Goal: Transaction & Acquisition: Purchase product/service

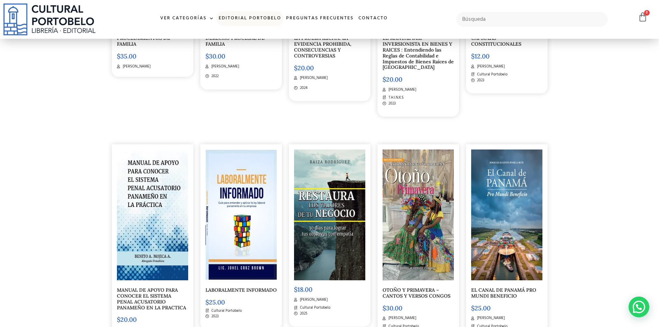
scroll to position [2389, 0]
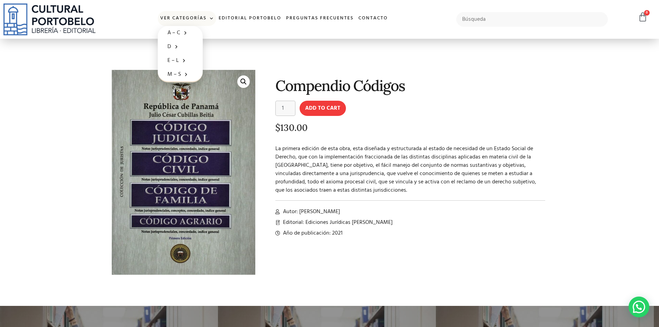
click at [205, 17] on link "Ver Categorías" at bounding box center [187, 18] width 58 height 15
click at [250, 17] on link "Editorial Portobelo" at bounding box center [249, 18] width 67 height 15
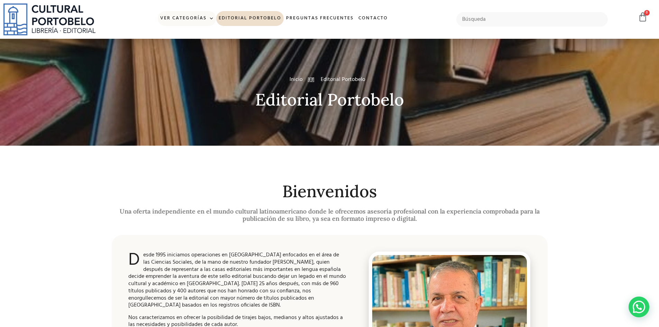
click at [204, 17] on link "Ver Categorías" at bounding box center [187, 18] width 58 height 15
click at [211, 16] on span at bounding box center [209, 18] width 7 height 10
click at [489, 21] on input "text" at bounding box center [532, 19] width 152 height 15
type input "fiscal"
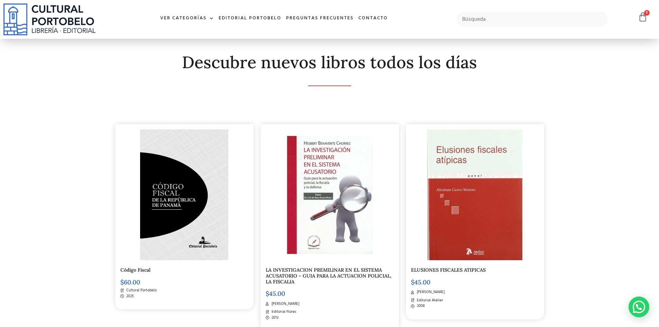
scroll to position [104, 0]
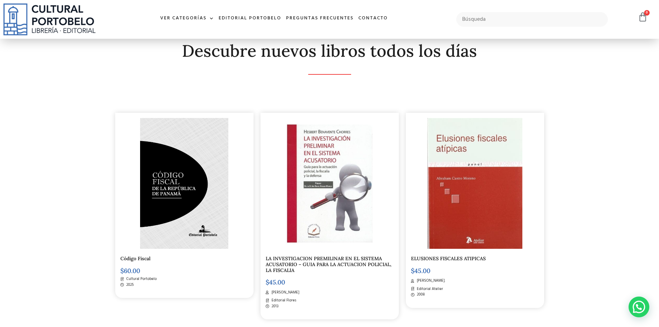
click at [182, 176] on img at bounding box center [184, 183] width 88 height 131
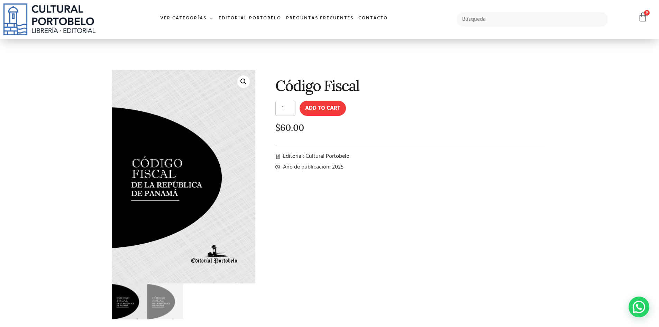
click at [289, 109] on input "1" at bounding box center [285, 108] width 20 height 15
type input "17"
click at [311, 110] on button "Add to cart" at bounding box center [323, 108] width 46 height 15
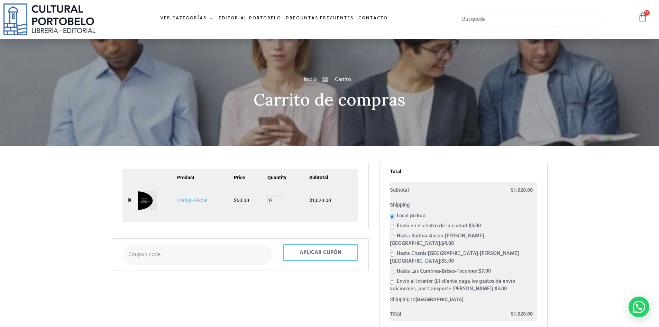
click at [478, 20] on input "text" at bounding box center [532, 19] width 152 height 15
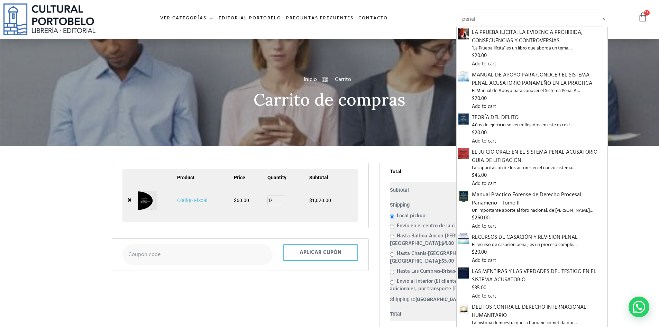
type input "penal"
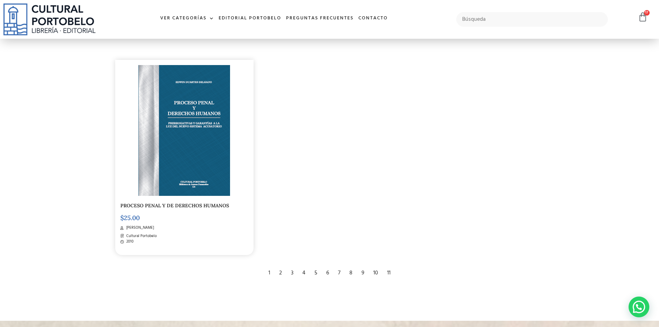
scroll to position [1314, 0]
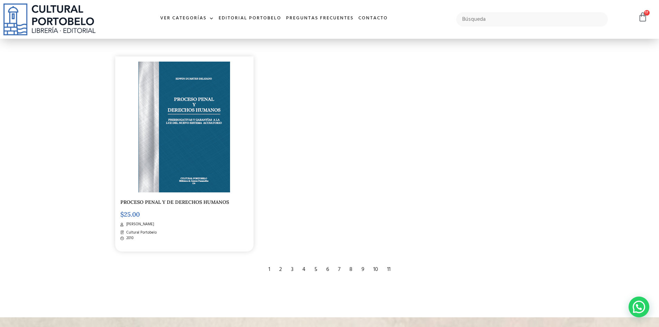
click at [279, 268] on div "2" at bounding box center [281, 269] width 10 height 15
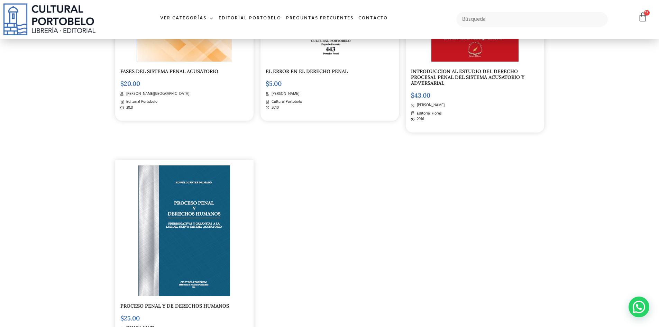
scroll to position [1176, 0]
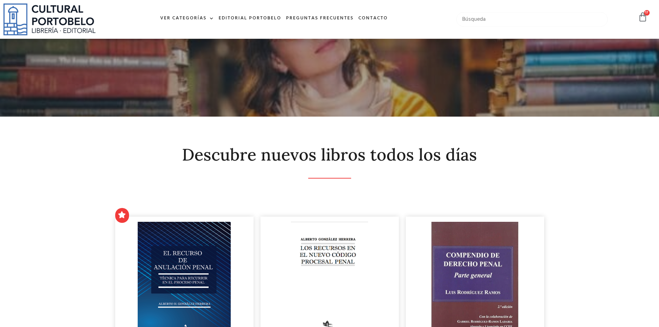
click at [474, 20] on input "text" at bounding box center [532, 19] width 152 height 15
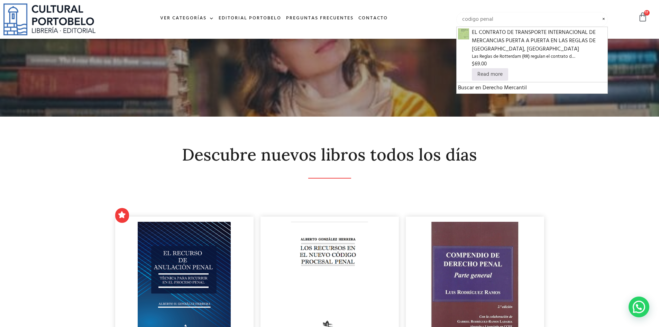
type input "codigo penal"
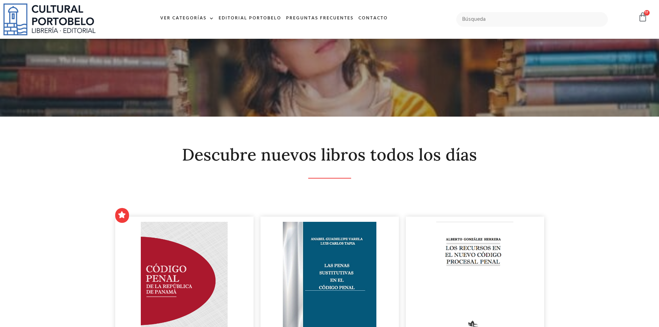
click at [160, 285] on img at bounding box center [184, 287] width 87 height 131
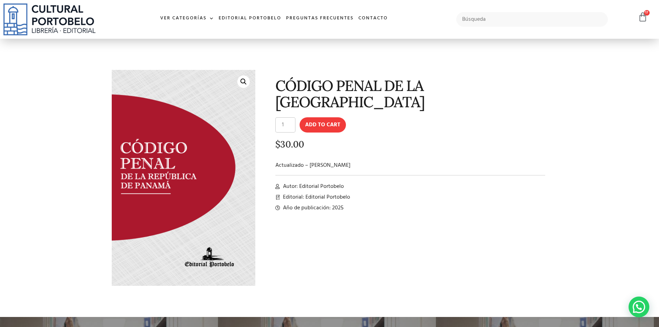
click at [283, 127] on input "1" at bounding box center [285, 124] width 20 height 15
type input "17"
click at [365, 127] on form "CÓDIGO PENAL DE LA REPÚBLICA DE PANAMÁ quantity 17 Add to cart" at bounding box center [410, 124] width 270 height 15
click at [335, 128] on button "Add to cart" at bounding box center [323, 124] width 46 height 15
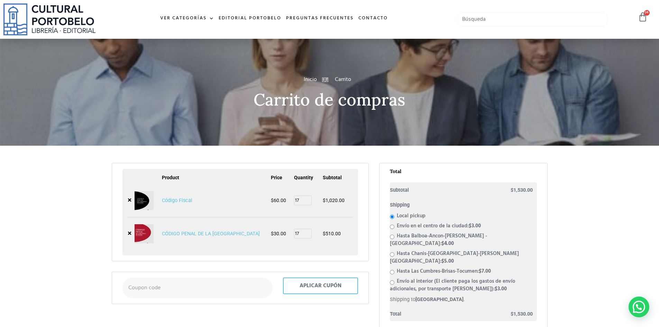
click at [473, 20] on input "text" at bounding box center [532, 19] width 152 height 15
type input "codigo de comercio"
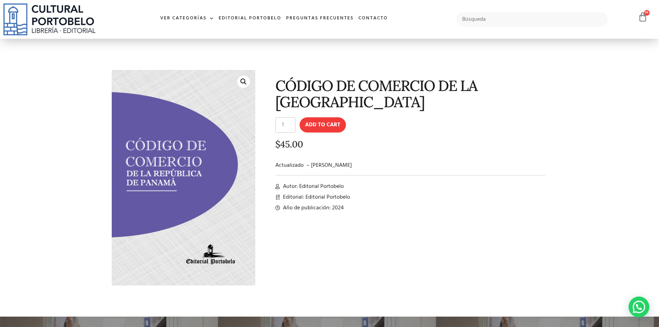
click at [286, 127] on input "1" at bounding box center [285, 124] width 20 height 15
type input "14"
click at [319, 123] on button "Add to cart" at bounding box center [323, 124] width 46 height 15
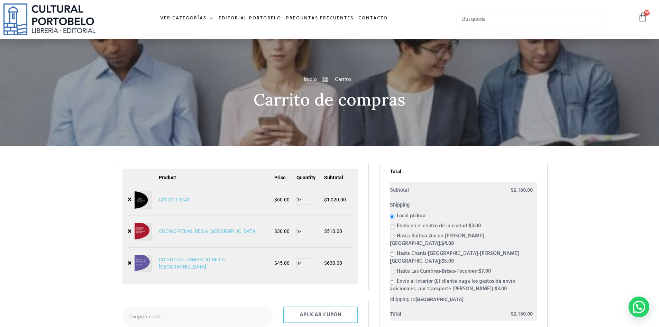
click at [488, 19] on input "text" at bounding box center [532, 19] width 152 height 15
type input "codigo de trabajo}"
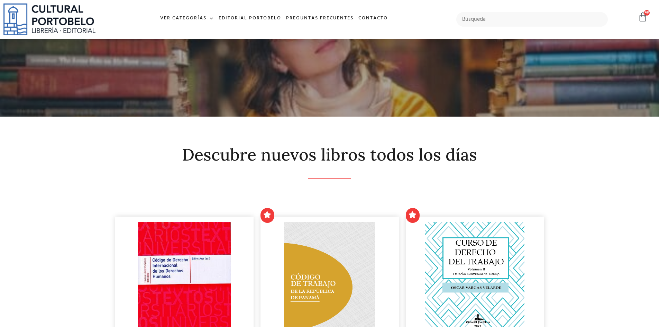
click at [314, 283] on img at bounding box center [329, 287] width 91 height 131
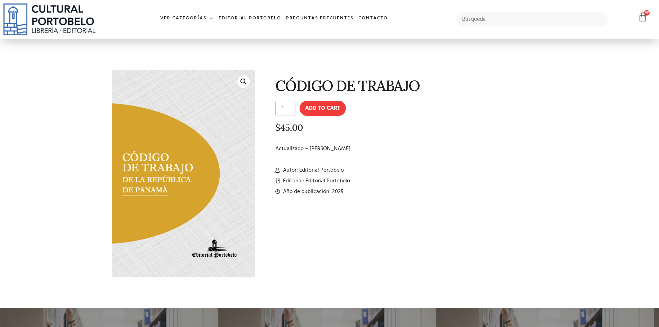
click at [289, 110] on input "1" at bounding box center [285, 108] width 20 height 15
type input "4"
click at [310, 108] on button "Add to cart" at bounding box center [323, 108] width 46 height 15
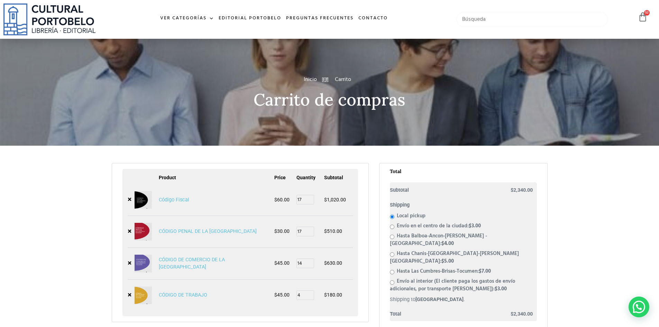
click at [502, 20] on input "text" at bounding box center [532, 19] width 152 height 15
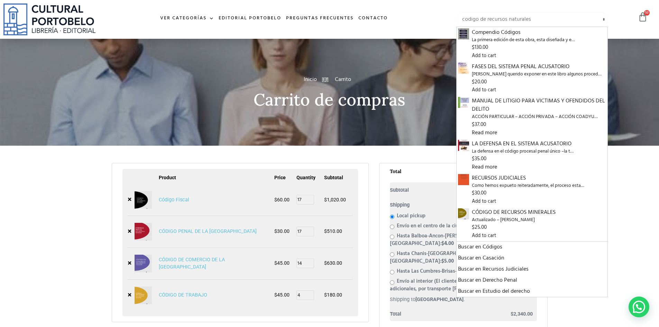
type input "codigo de recursos naturales"
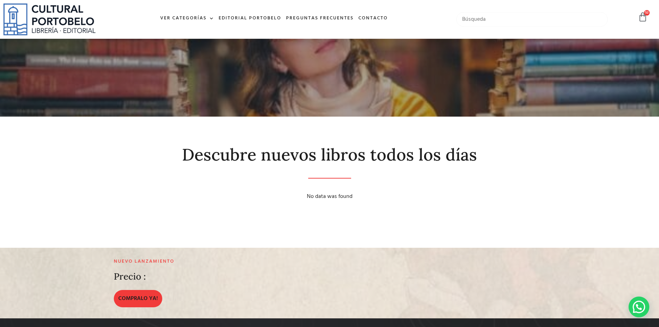
click at [483, 21] on input "text" at bounding box center [532, 19] width 152 height 15
type input "recursos naturales"
click at [486, 19] on input "text" at bounding box center [532, 19] width 152 height 15
type input "codigo civil"
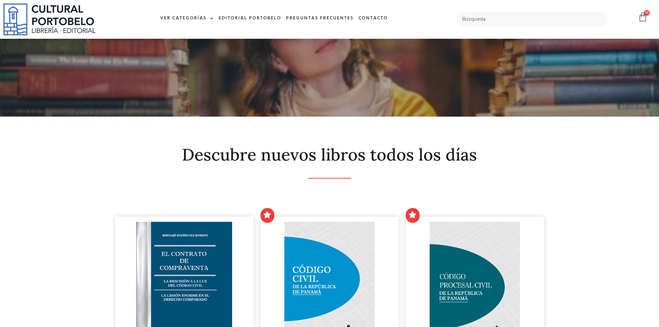
click at [320, 267] on img at bounding box center [329, 287] width 91 height 131
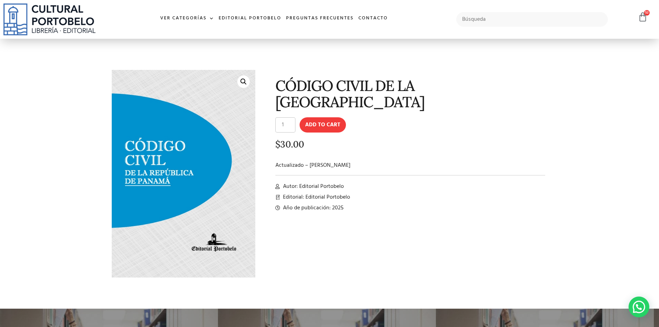
click at [286, 123] on input "1" at bounding box center [285, 124] width 20 height 15
type input "4"
click at [326, 128] on button "Add to cart" at bounding box center [323, 124] width 46 height 15
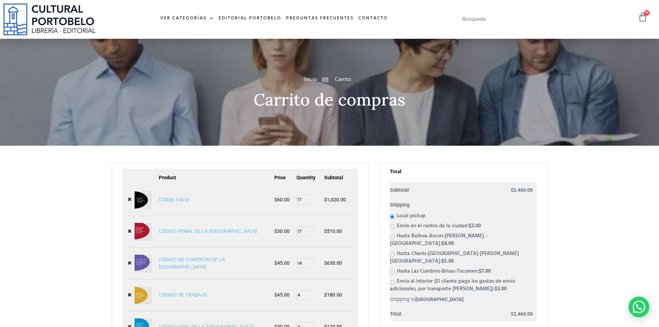
click at [486, 16] on input "text" at bounding box center [532, 19] width 152 height 15
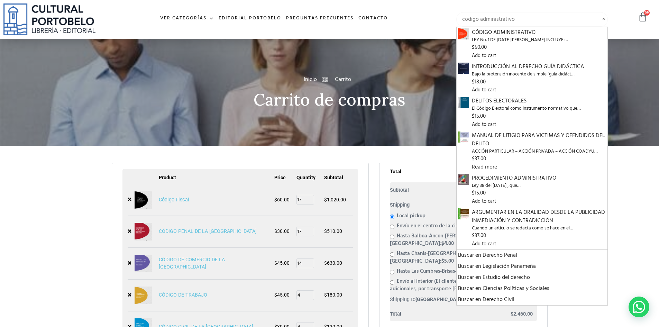
type input "codigo administrativo"
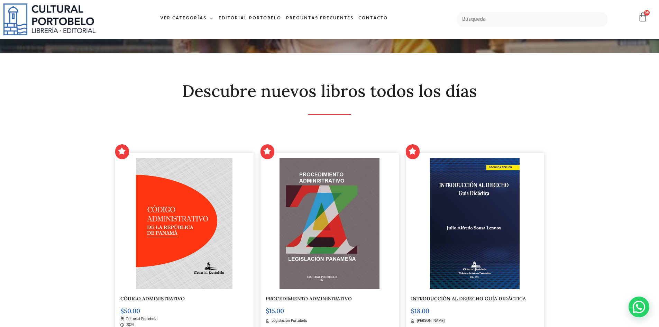
scroll to position [69, 0]
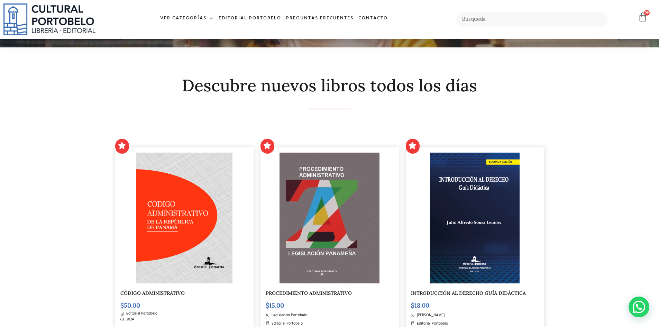
click at [192, 194] on img at bounding box center [184, 218] width 96 height 131
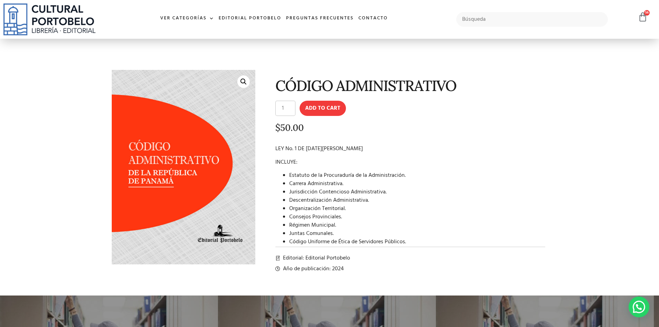
click at [287, 108] on input "1" at bounding box center [285, 108] width 20 height 15
type input "4"
click at [325, 111] on button "Add to cart" at bounding box center [323, 108] width 46 height 15
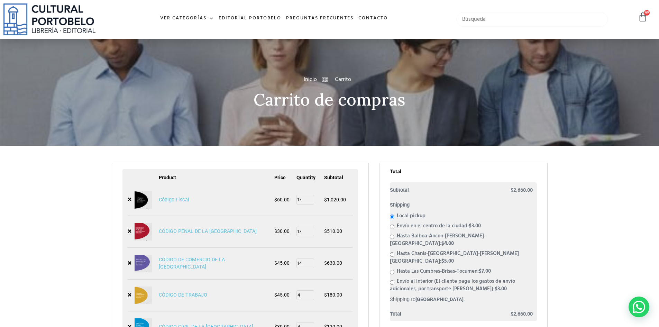
click at [490, 20] on input "text" at bounding box center [532, 19] width 152 height 15
type input "diccionario juridico"
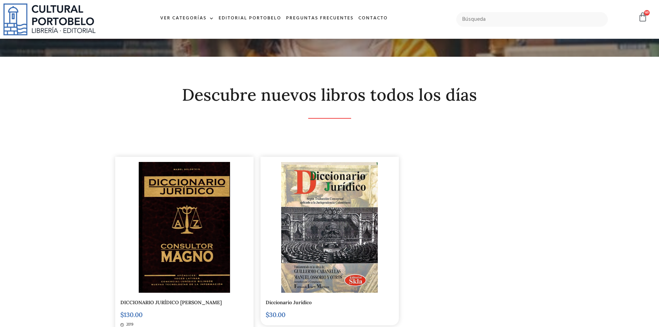
scroll to position [69, 0]
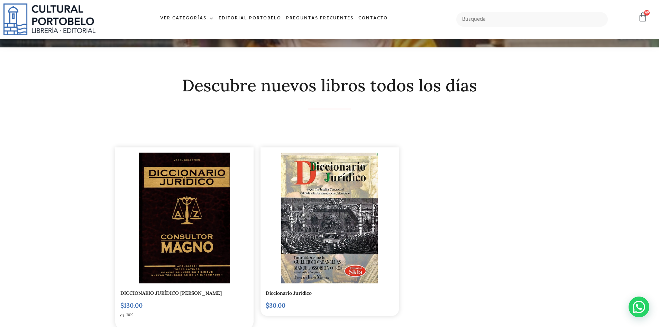
click at [313, 229] on img at bounding box center [329, 218] width 96 height 131
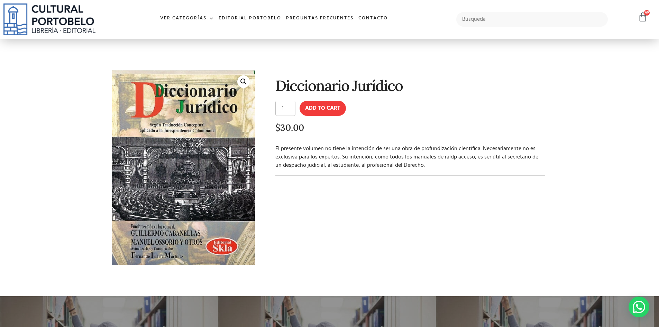
click at [287, 107] on input "1" at bounding box center [285, 108] width 20 height 15
type input "3"
click at [316, 104] on button "Add to cart" at bounding box center [323, 108] width 46 height 15
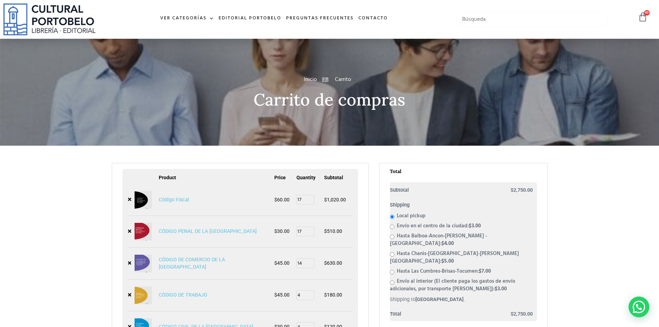
click at [490, 21] on input "text" at bounding box center [532, 19] width 152 height 15
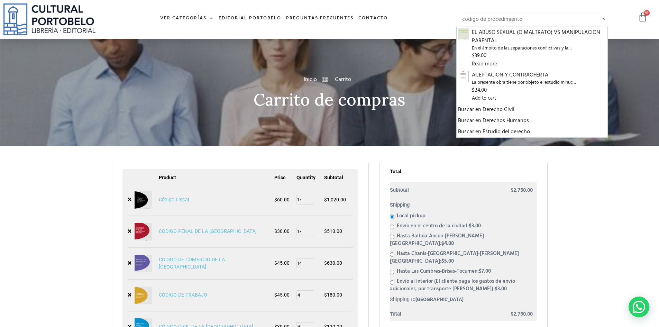
type input "codigo de procedimiento"
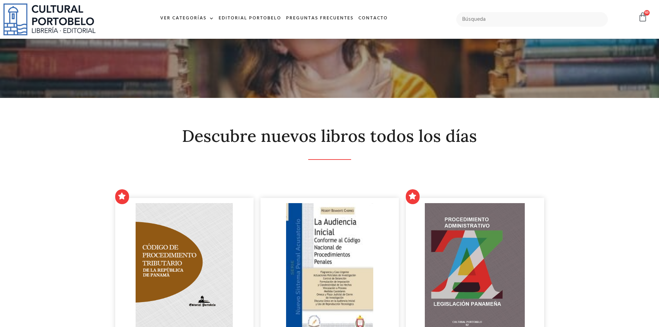
scroll to position [35, 0]
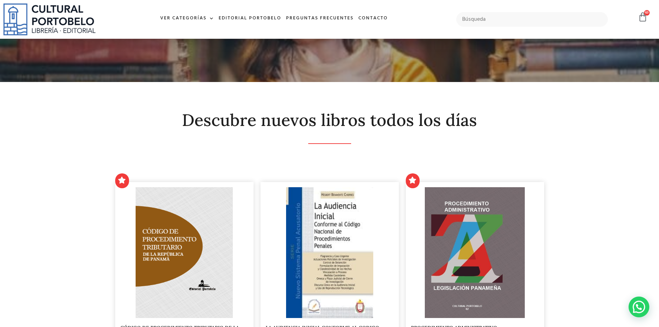
click at [173, 236] on img at bounding box center [184, 252] width 97 height 131
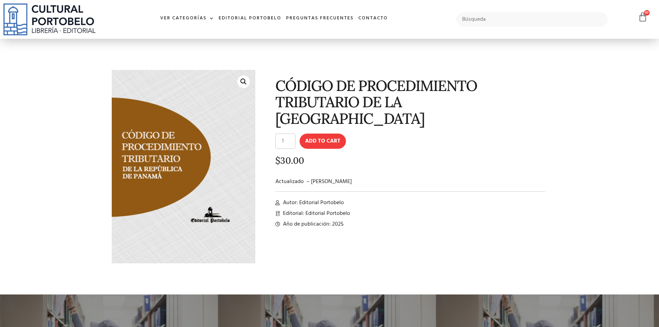
click at [285, 141] on input "1" at bounding box center [285, 141] width 20 height 15
type input "7"
click at [316, 143] on button "Add to cart" at bounding box center [323, 141] width 46 height 15
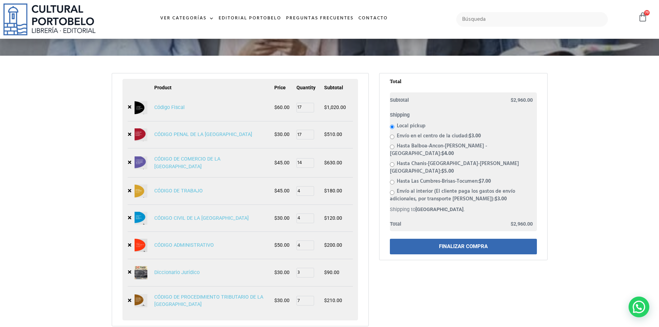
scroll to position [104, 0]
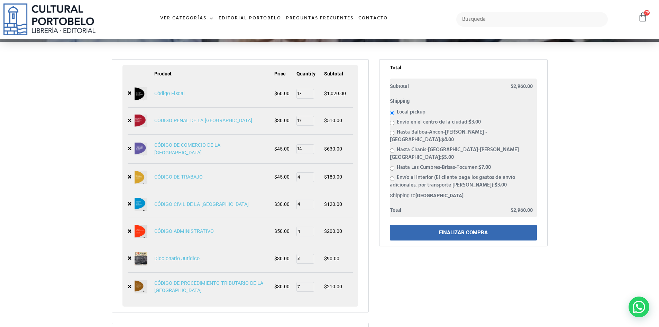
click at [490, 225] on link "FINALIZAR COMPRA" at bounding box center [463, 233] width 147 height 16
